Goal: Task Accomplishment & Management: Complete application form

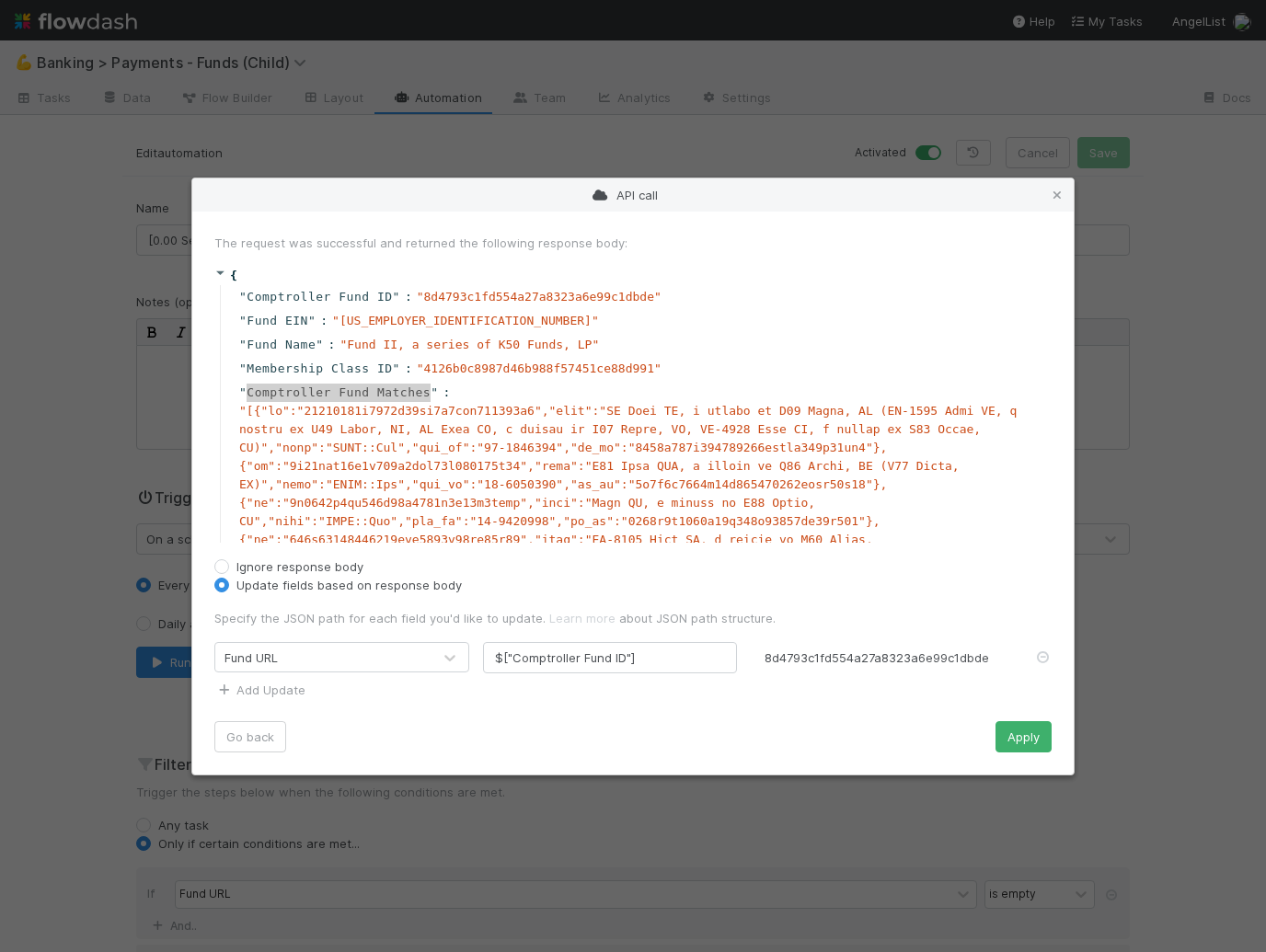
scroll to position [12, 0]
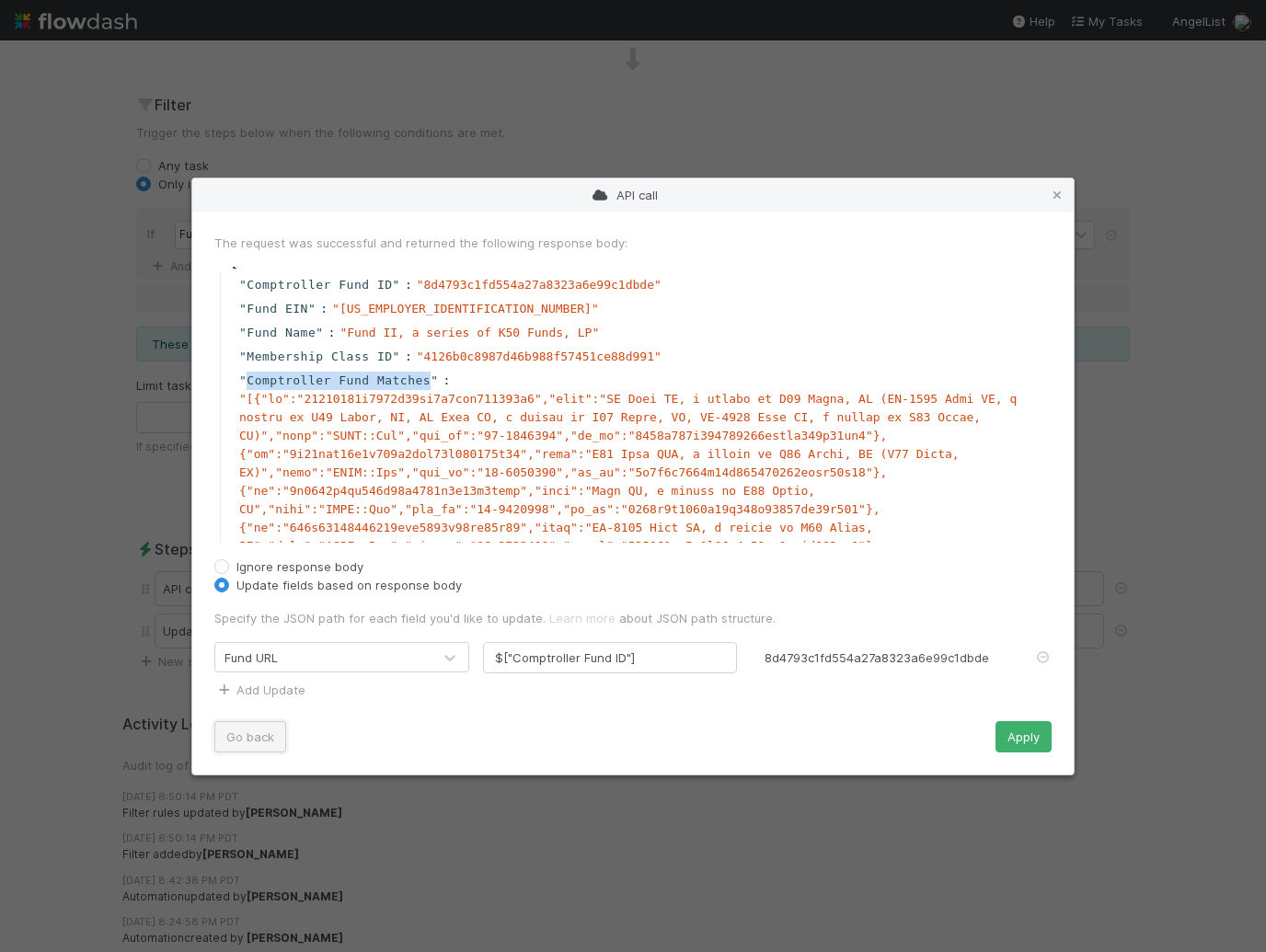
click at [259, 728] on button "Go back" at bounding box center [250, 737] width 71 height 31
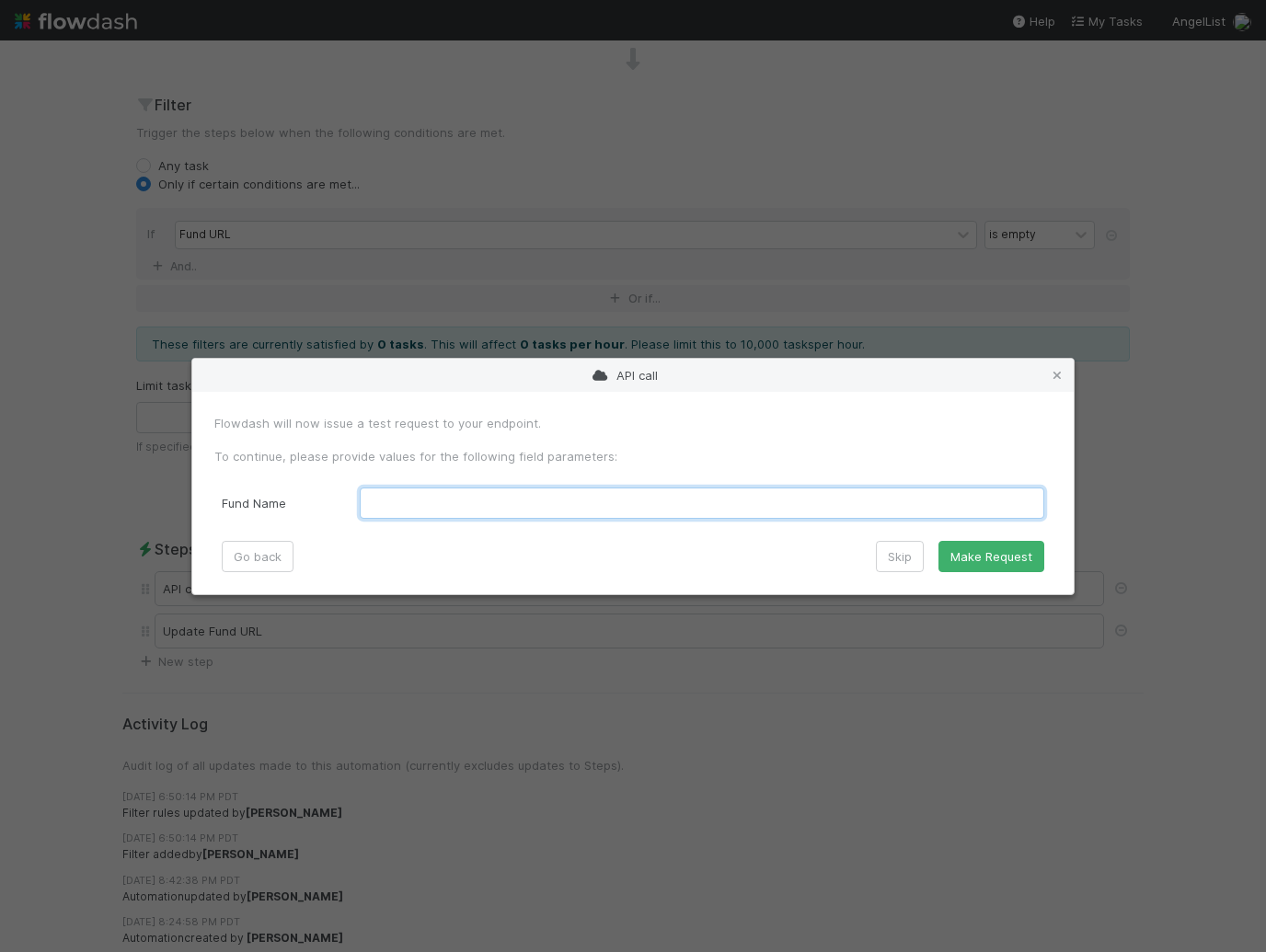
click at [405, 499] on Name "text" at bounding box center [702, 503] width 684 height 31
paste Name "Fund II, a series of K50 Funds, LP"
type Name "Fund II, a series of K50 Funds, LP"
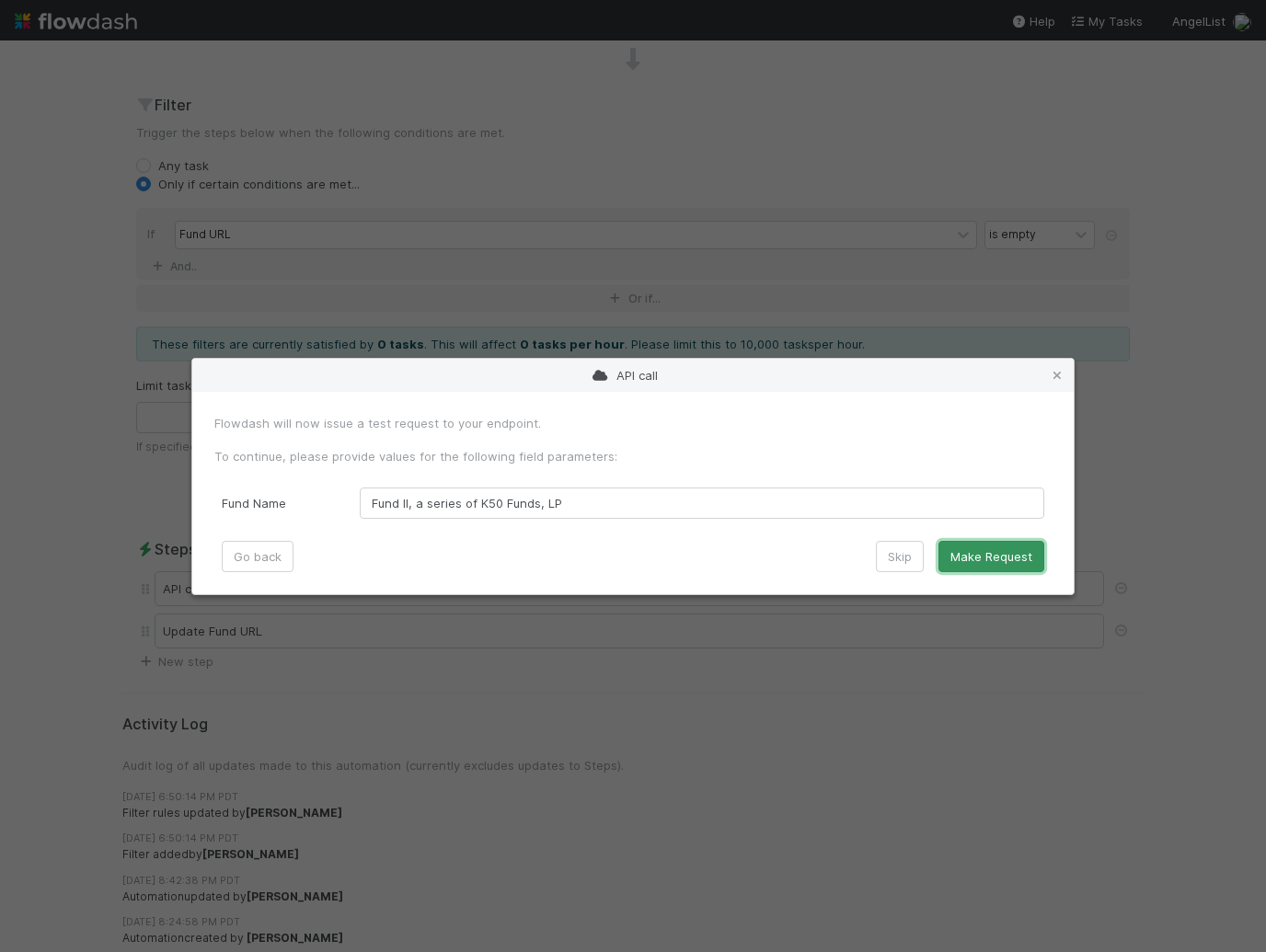
click at [1003, 558] on button "Make Request" at bounding box center [992, 557] width 106 height 31
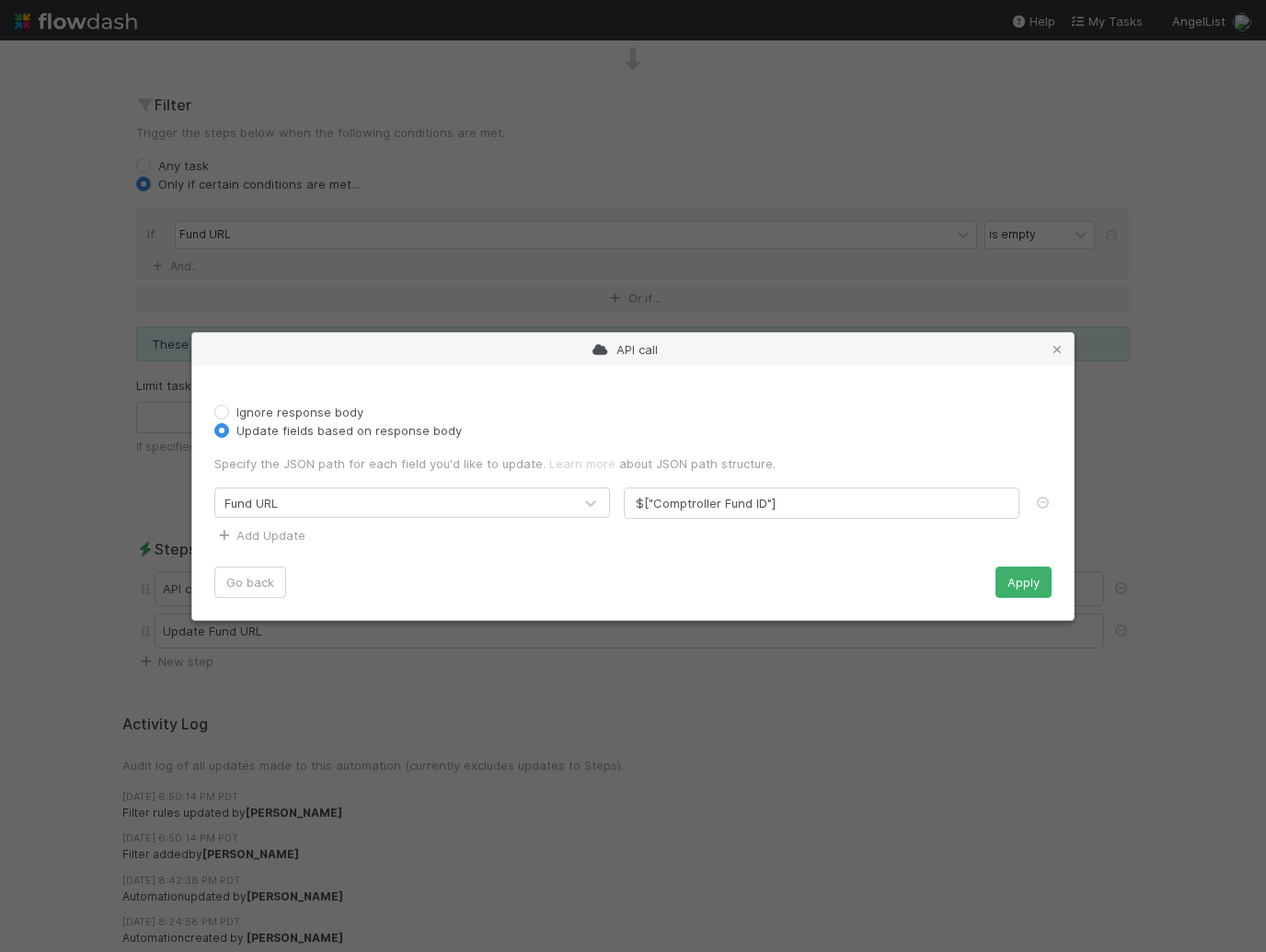
click at [112, 249] on div "API call Ignore response body Update fields based on response body Specify the …" at bounding box center [633, 476] width 1266 height 952
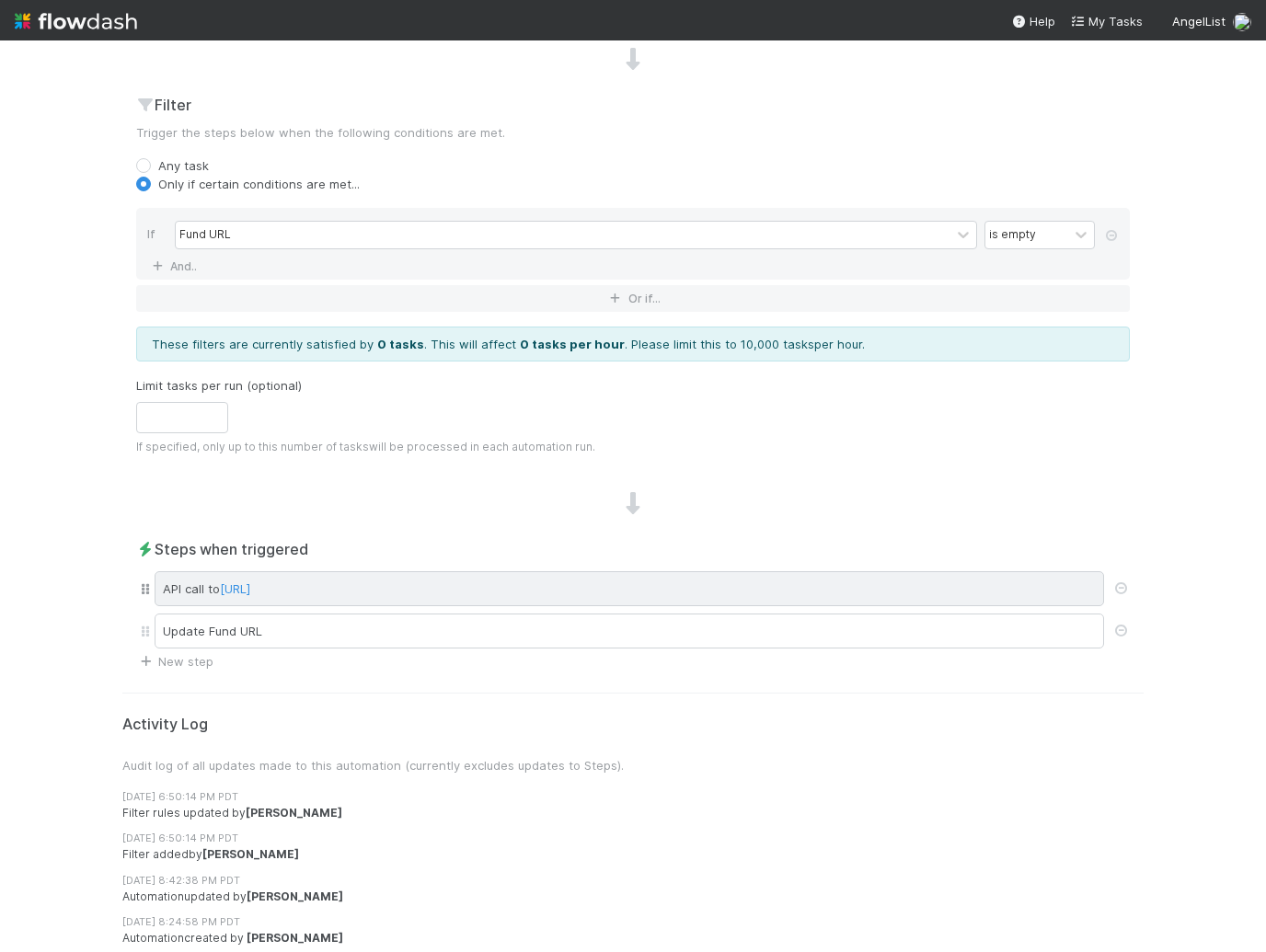
click at [771, 592] on div "API call to http://web-comptroller.angellist.svc.cluster.local/cptr_api/flowdas…" at bounding box center [629, 588] width 950 height 35
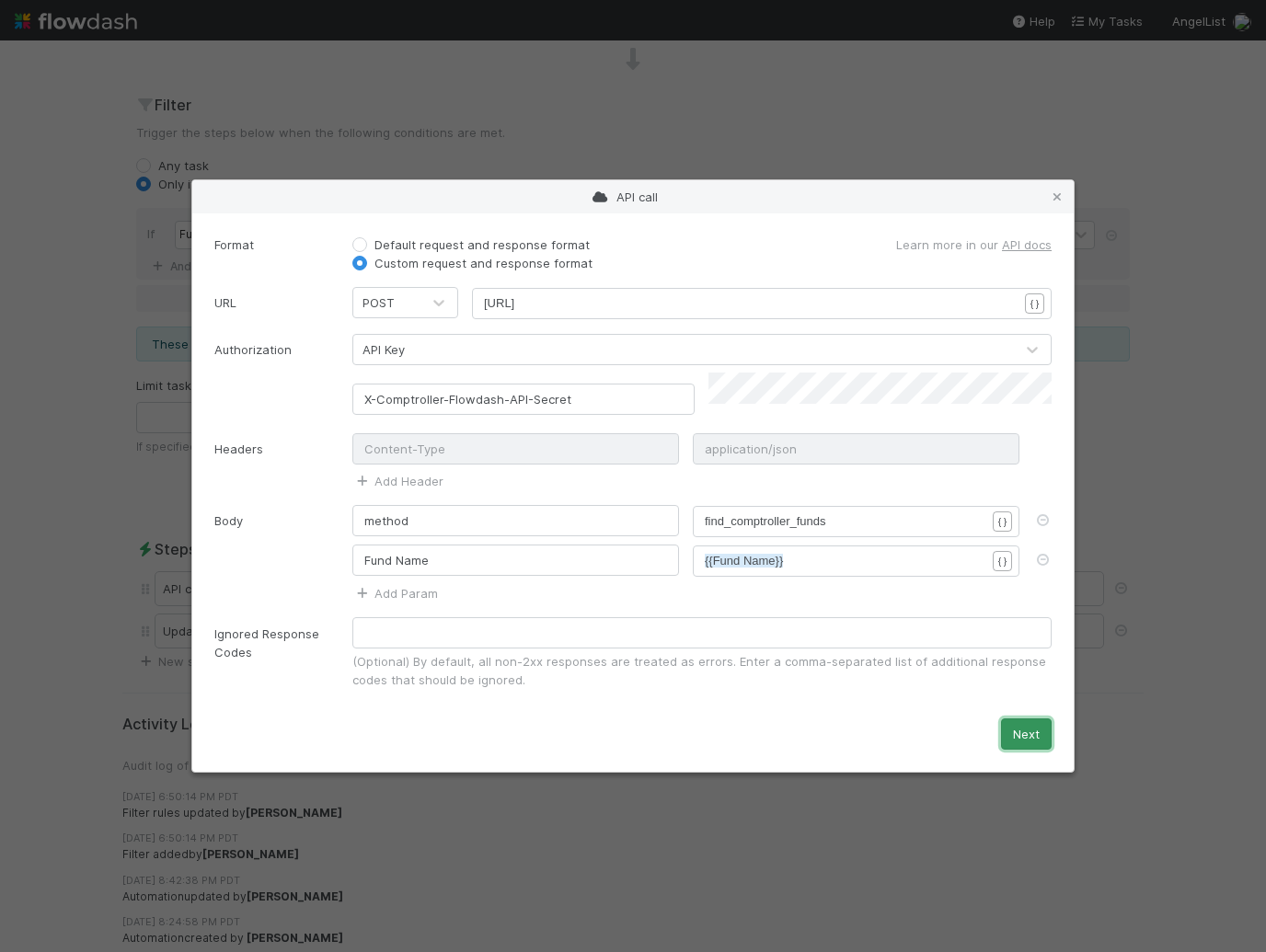
click at [1018, 728] on button "Next" at bounding box center [1026, 734] width 50 height 31
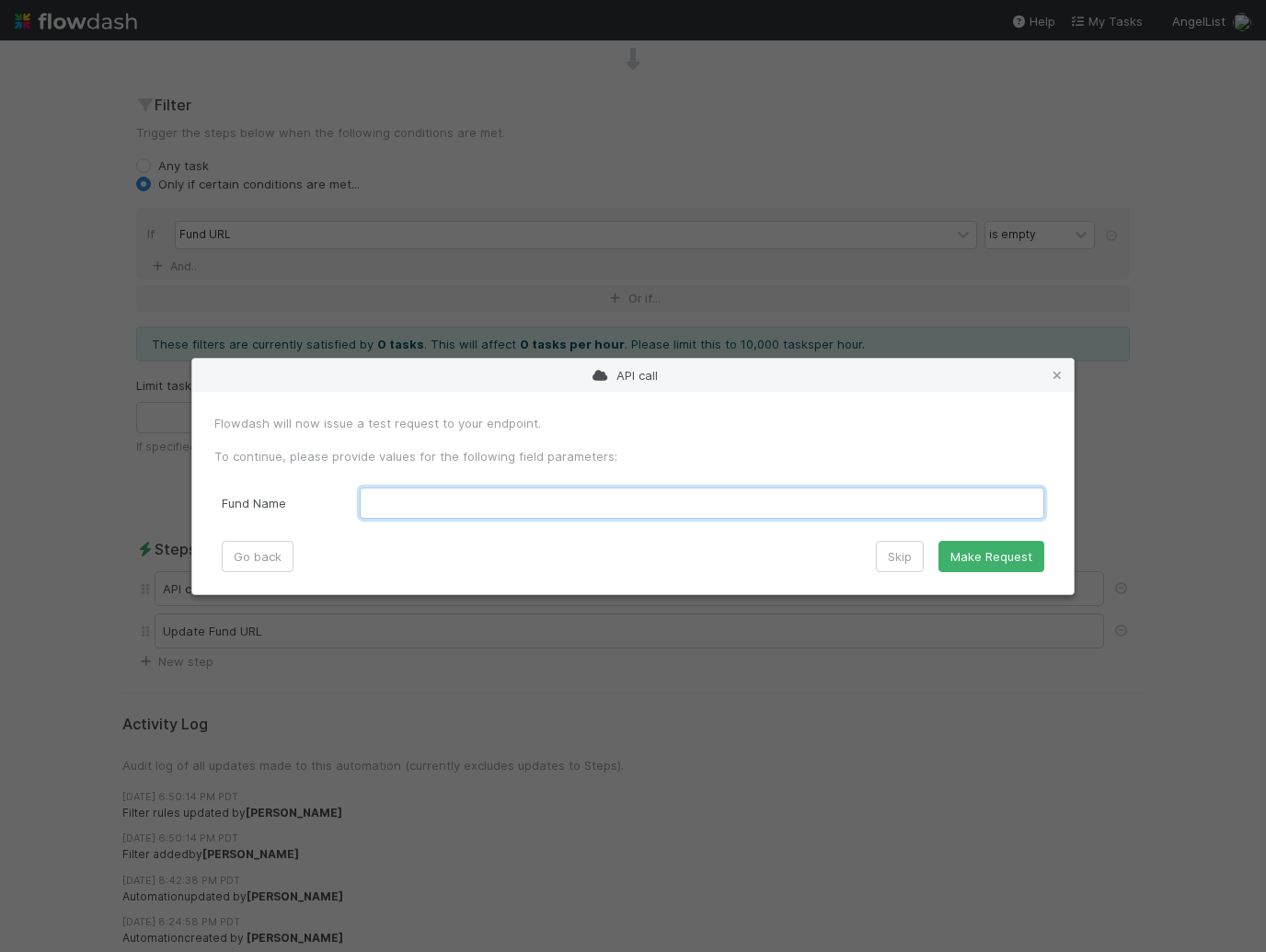
click at [450, 501] on Name "text" at bounding box center [702, 503] width 684 height 31
paste Name "FO-0903 Fund I, a series of Roll Up Vehicles, LP"
type Name "FO-0903 Fund I, a series of Roll Up Vehicles, LP"
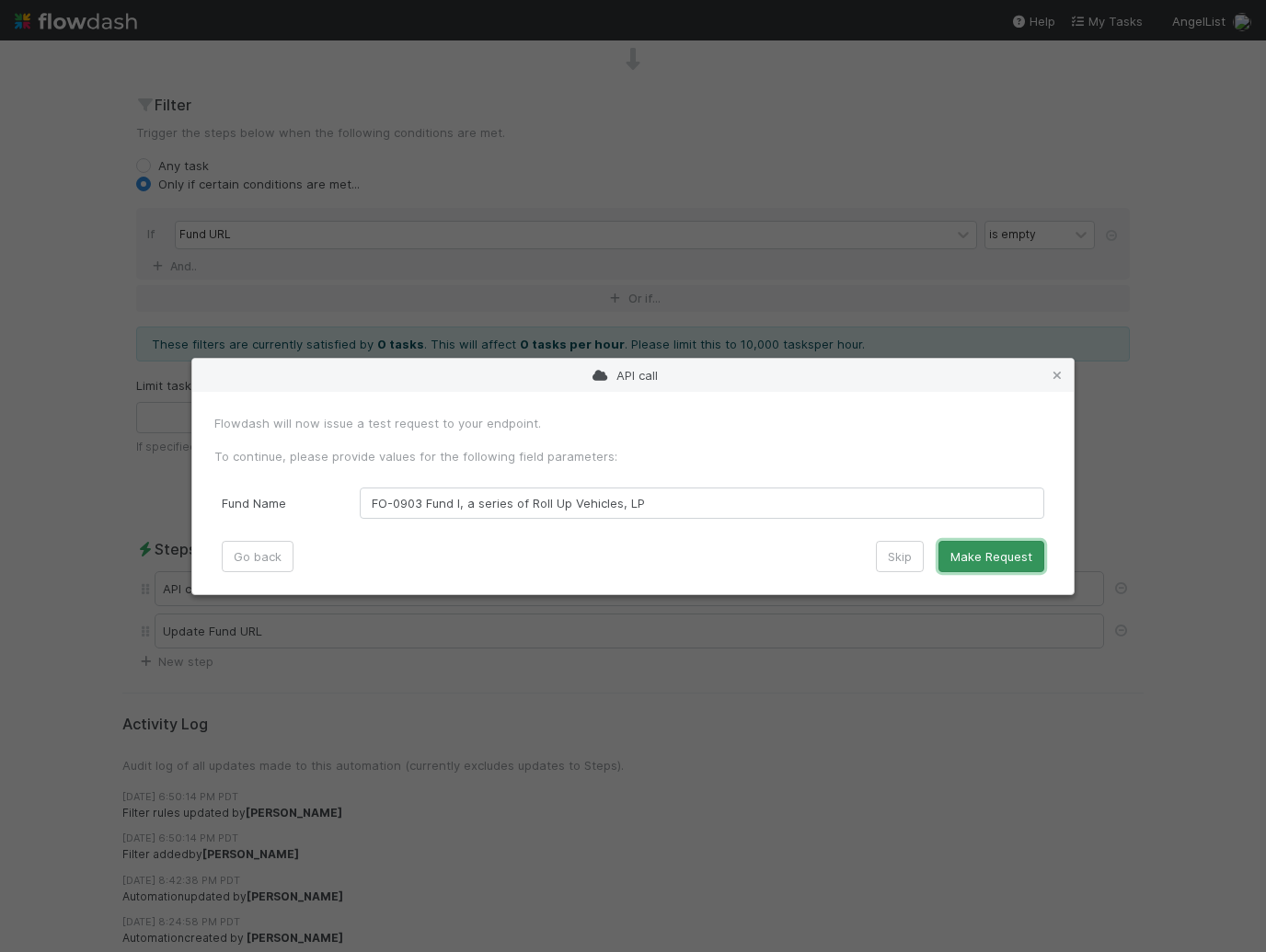
click at [969, 559] on button "Make Request" at bounding box center [992, 557] width 106 height 31
